Goal: Task Accomplishment & Management: Use online tool/utility

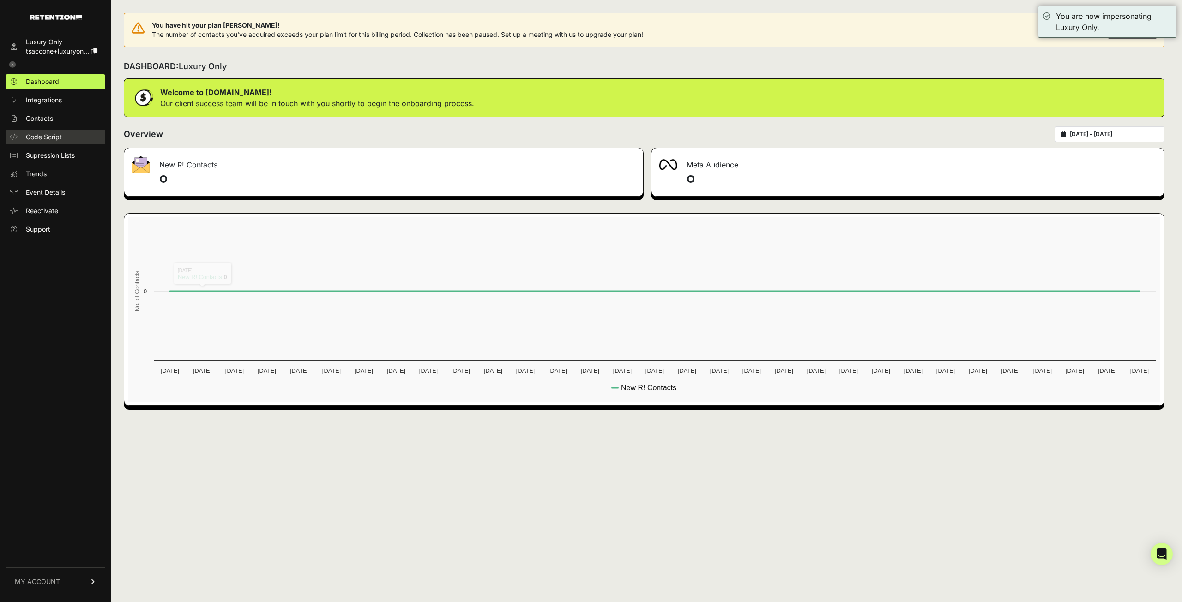
click at [42, 137] on span "Code Script" at bounding box center [44, 136] width 36 height 9
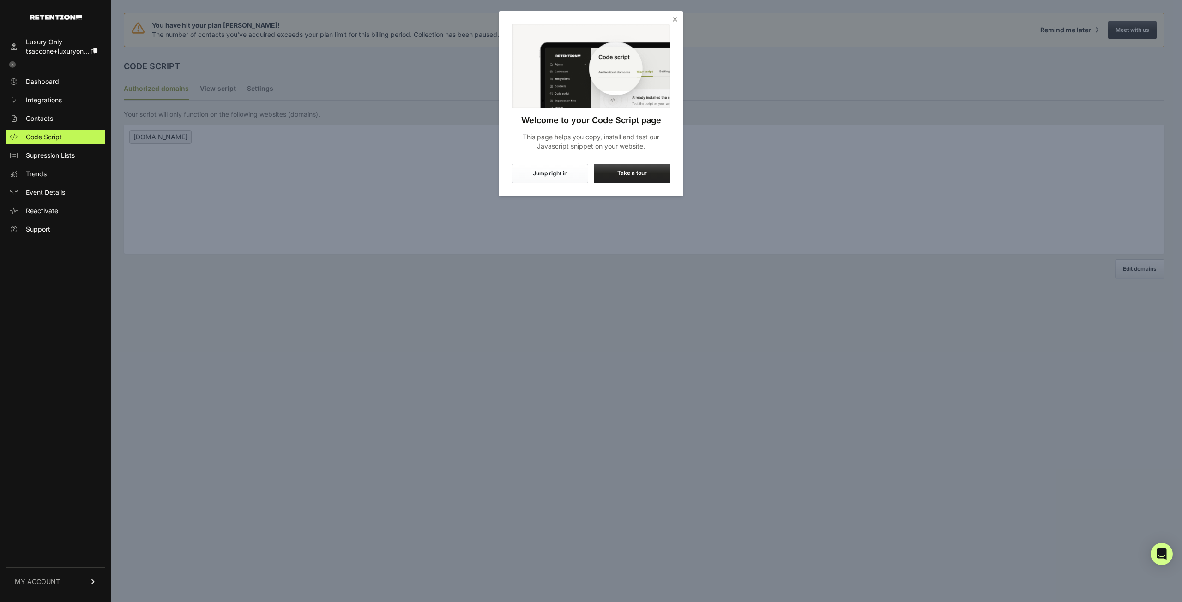
click at [674, 19] on icon "Close" at bounding box center [674, 19] width 9 height 9
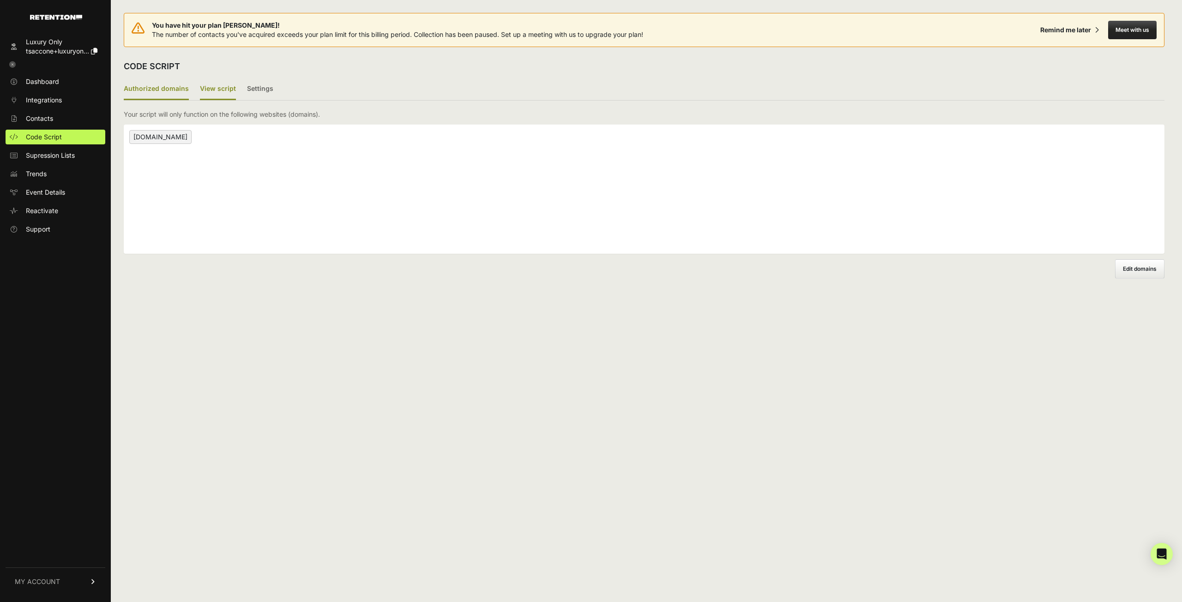
click at [213, 90] on label "View script" at bounding box center [218, 89] width 36 height 22
click at [0, 0] on input "View script" at bounding box center [0, 0] width 0 height 0
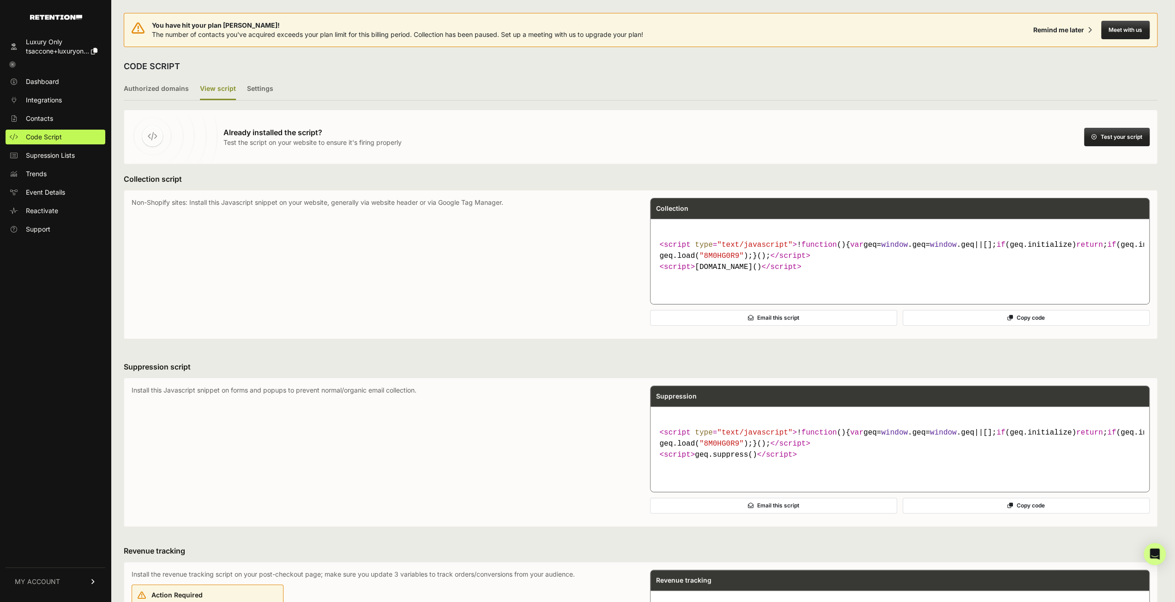
click at [718, 260] on span ""8M0HG0R9"" at bounding box center [721, 256] width 44 height 8
copy span "8M0HG0R9"
